Goal: Information Seeking & Learning: Understand process/instructions

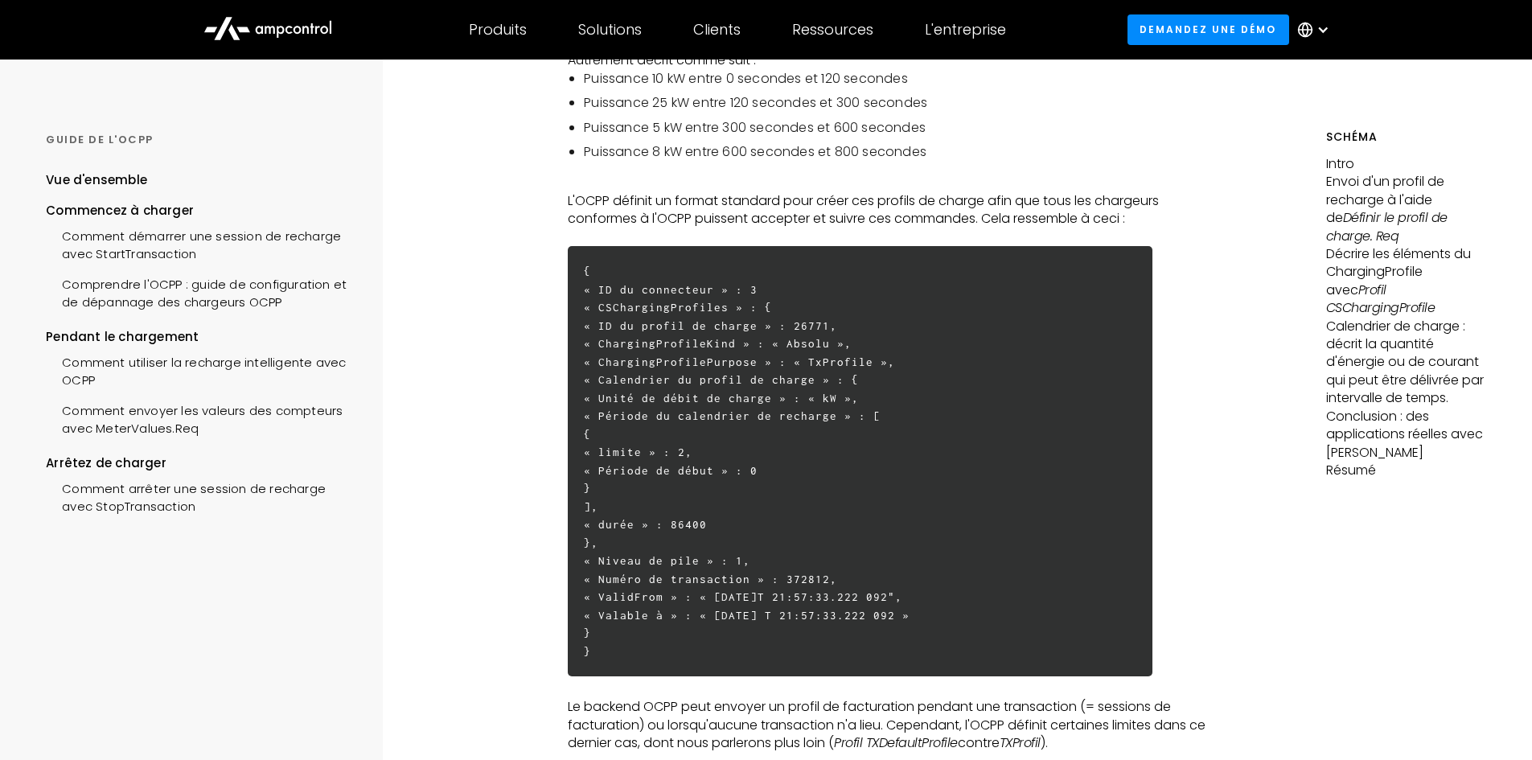
scroll to position [724, 0]
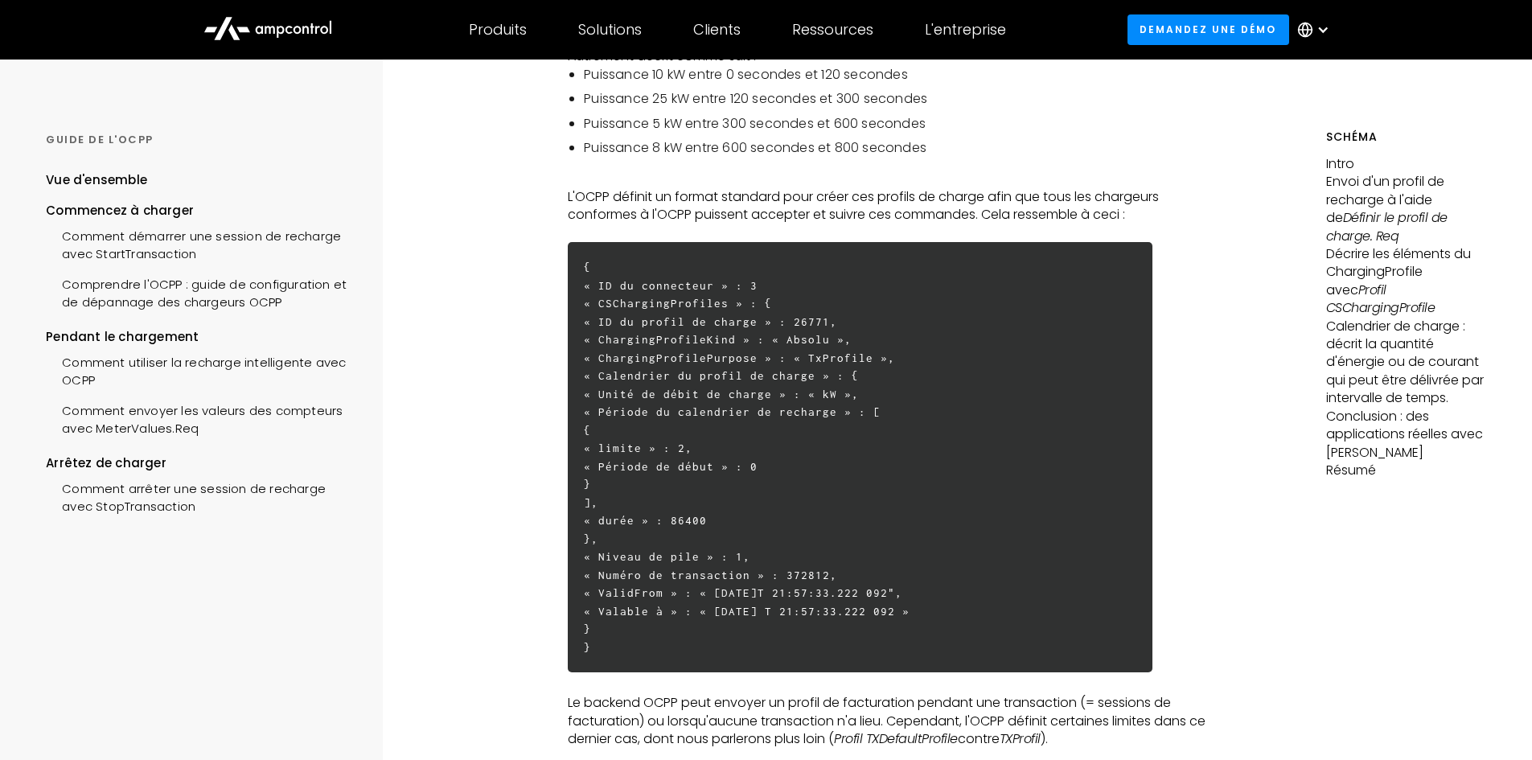
click at [728, 556] on h6 "{ « ID du connecteur » : 3 « CSChargingProfiles » : { « ID du profil de charge …" at bounding box center [860, 457] width 585 height 430
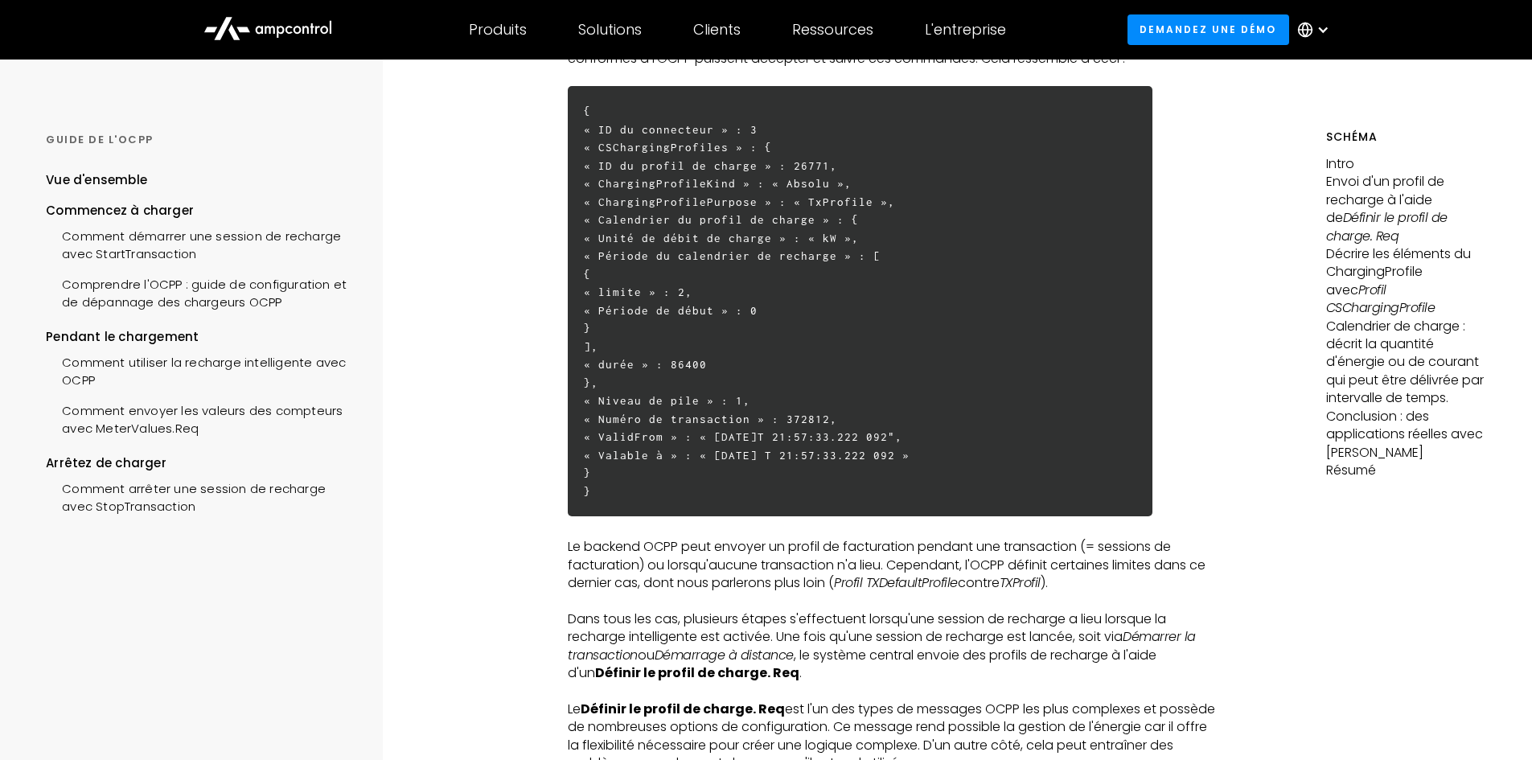
scroll to position [885, 0]
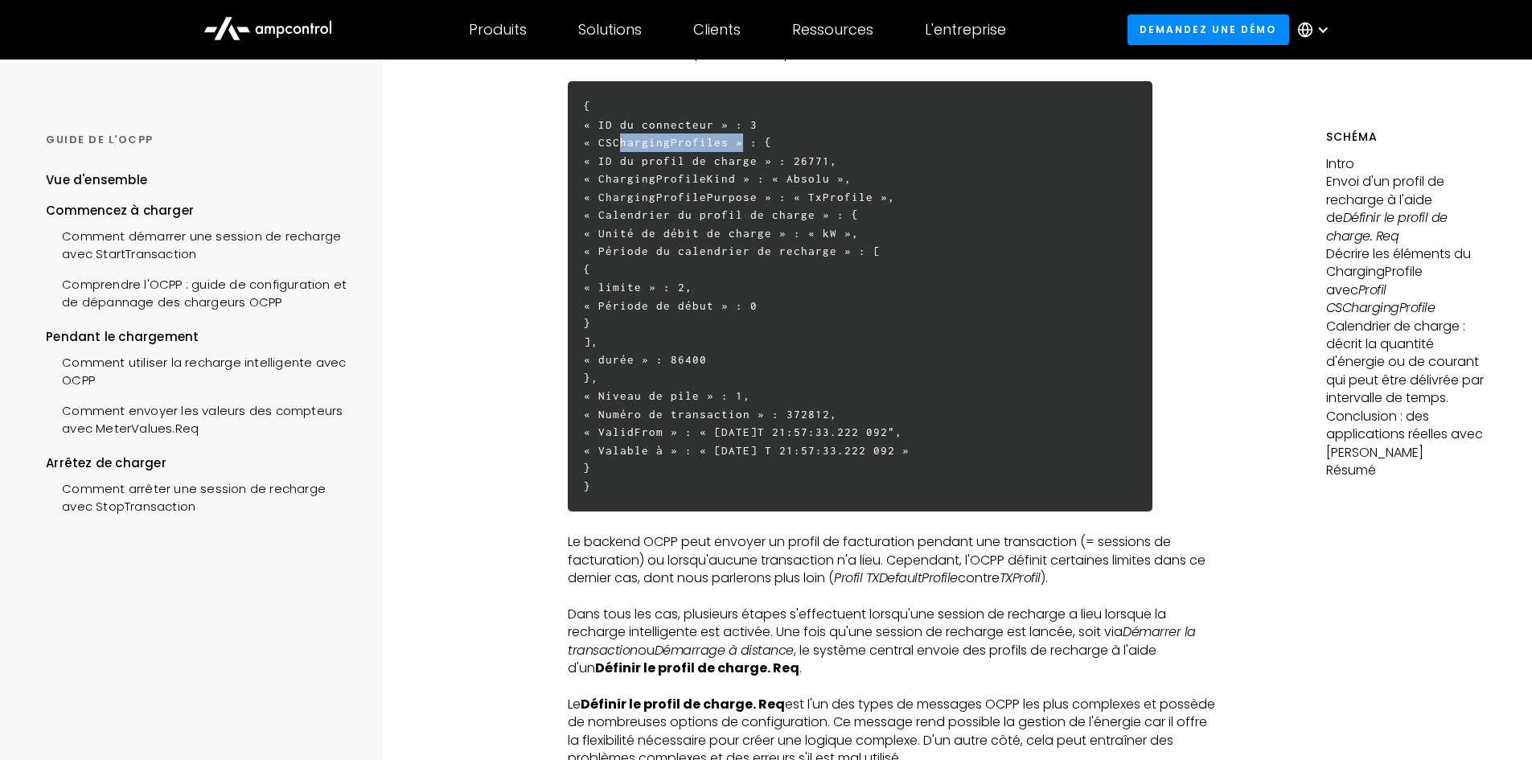
drag, startPoint x: 619, startPoint y: 145, endPoint x: 718, endPoint y: 143, distance: 98.9
click at [718, 143] on h6 "{ « ID du connecteur » : 3 « CSChargingProfiles » : { « ID du profil de charge …" at bounding box center [860, 296] width 585 height 430
click at [766, 142] on h6 "{ « ID du connecteur » : 3 « CSChargingProfiles » : { « ID du profil de charge …" at bounding box center [860, 296] width 585 height 430
drag, startPoint x: 612, startPoint y: 162, endPoint x: 792, endPoint y: 161, distance: 180.1
click at [751, 162] on h6 "{ « ID du connecteur » : 3 « CSChargingProfiles » : { « ID du profil de charge …" at bounding box center [860, 296] width 585 height 430
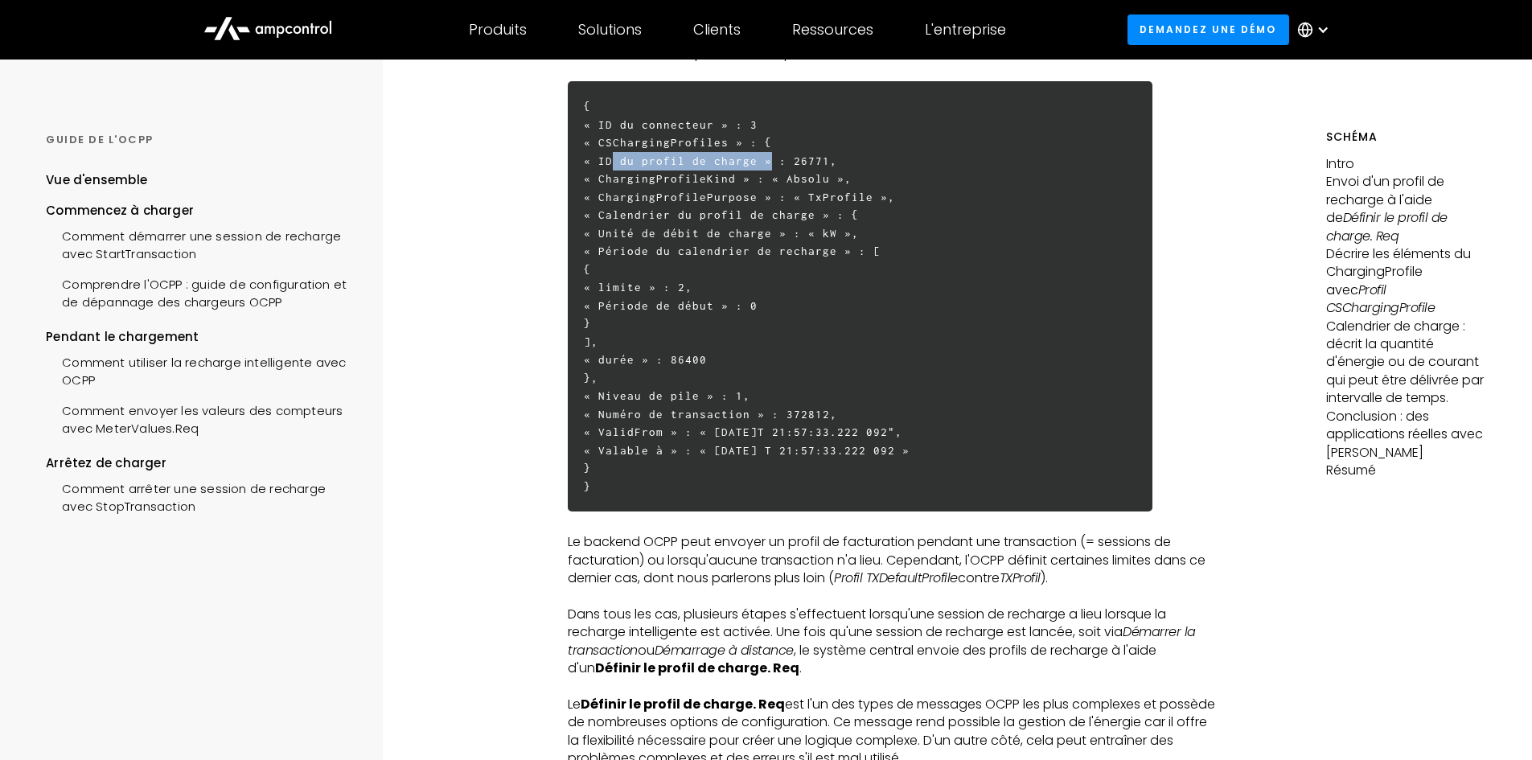
drag, startPoint x: 782, startPoint y: 161, endPoint x: 817, endPoint y: 161, distance: 34.6
click at [818, 161] on h6 "{ « ID du connecteur » : 3 « CSChargingProfiles » : { « ID du profil de charge …" at bounding box center [860, 296] width 585 height 430
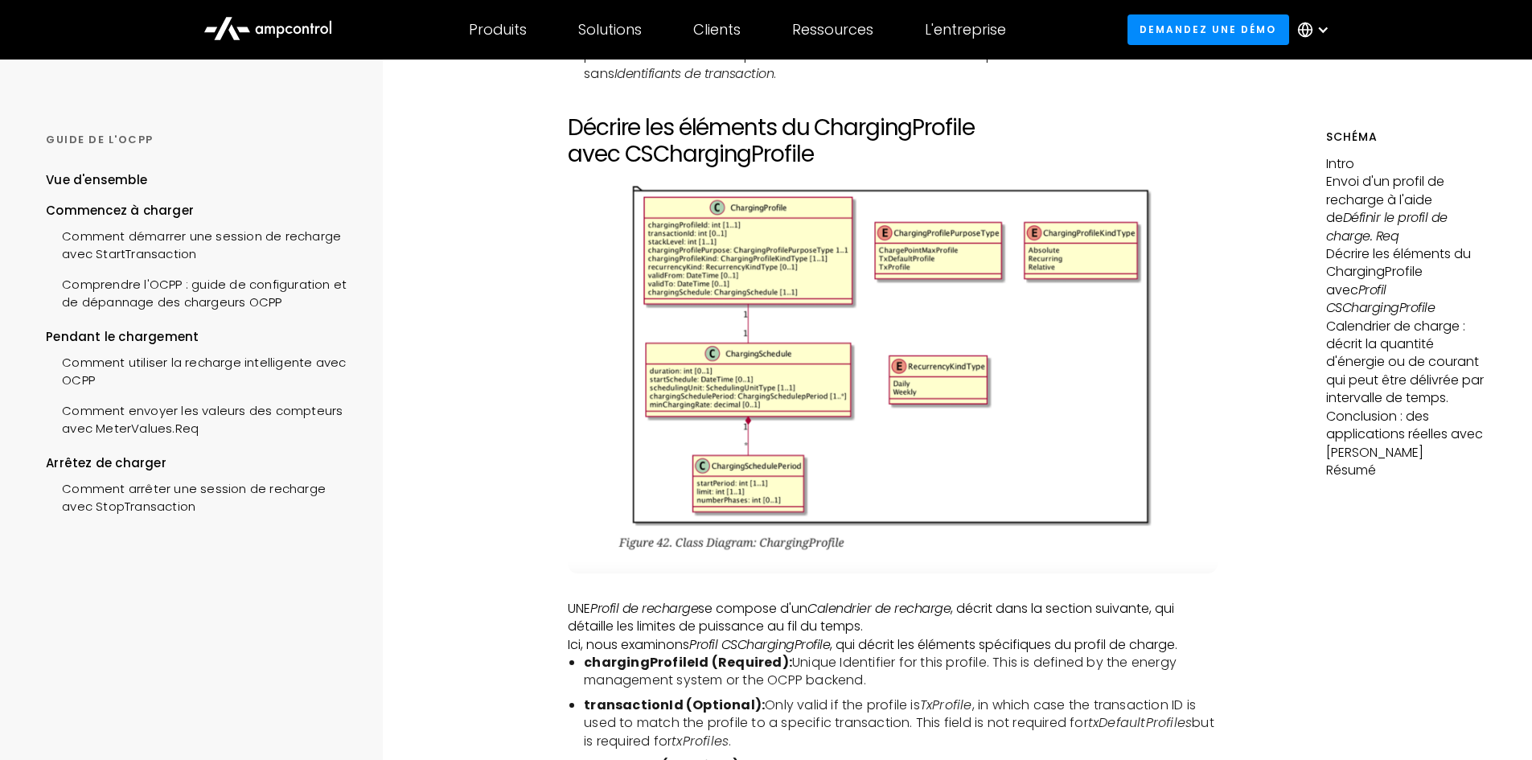
scroll to position [2815, 0]
